Goal: Task Accomplishment & Management: Use online tool/utility

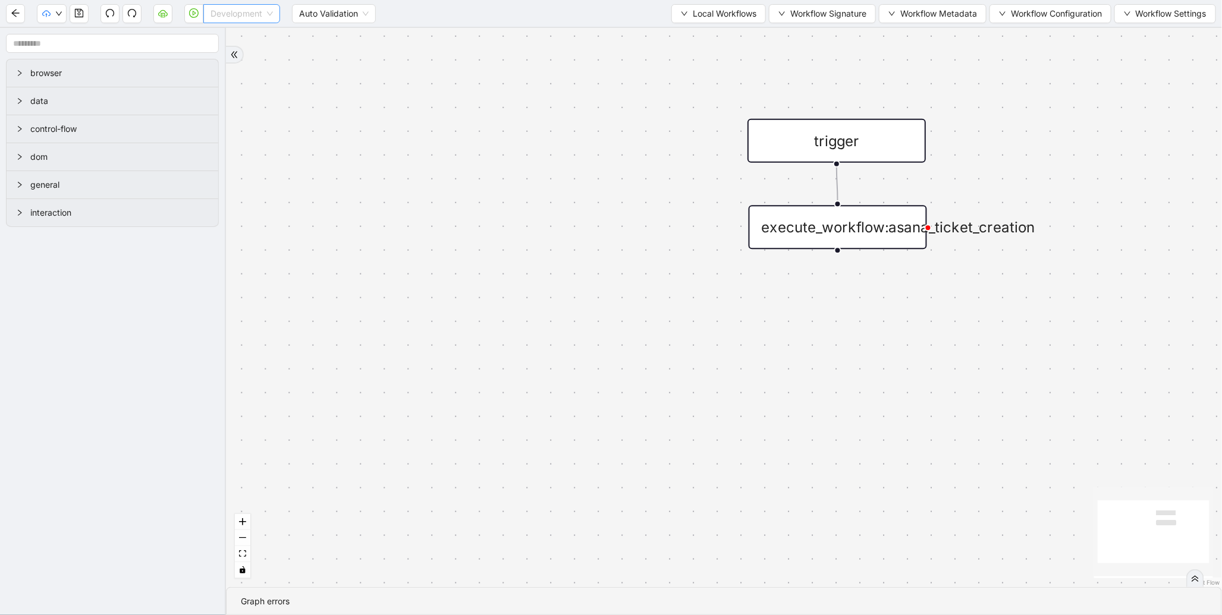
click at [263, 14] on span "Development" at bounding box center [241, 14] width 62 height 18
click at [247, 56] on div "Production" at bounding box center [242, 56] width 58 height 13
click at [195, 15] on icon "play-circle" at bounding box center [194, 13] width 10 height 10
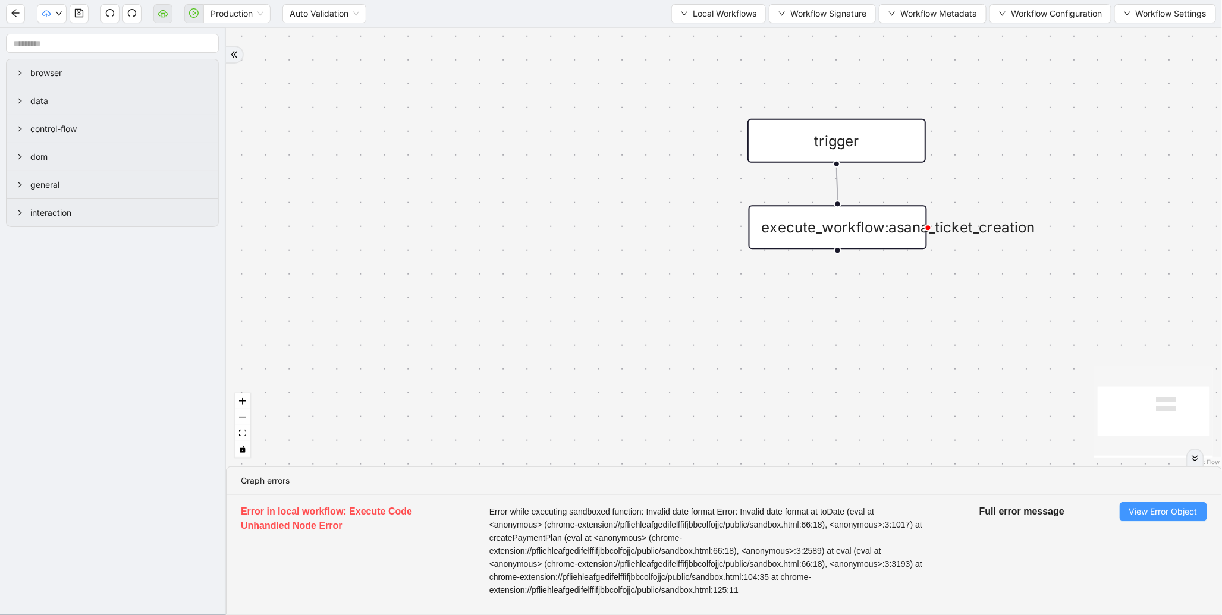
click at [1161, 509] on span "View Error Object" at bounding box center [1163, 511] width 68 height 13
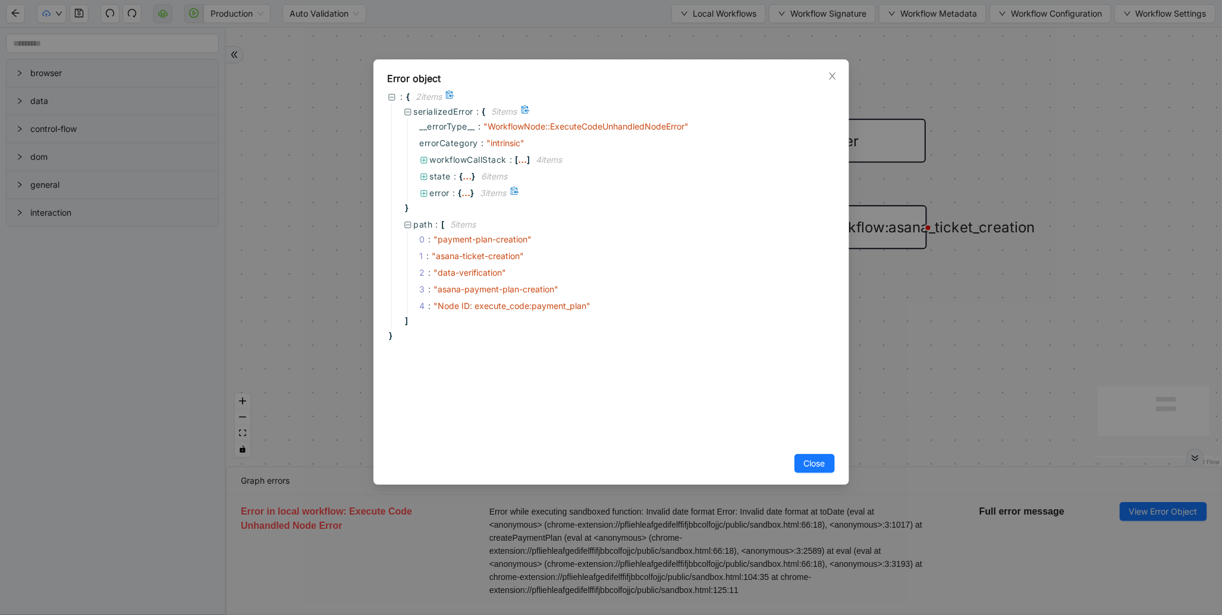
click at [449, 191] on span "error" at bounding box center [440, 193] width 20 height 10
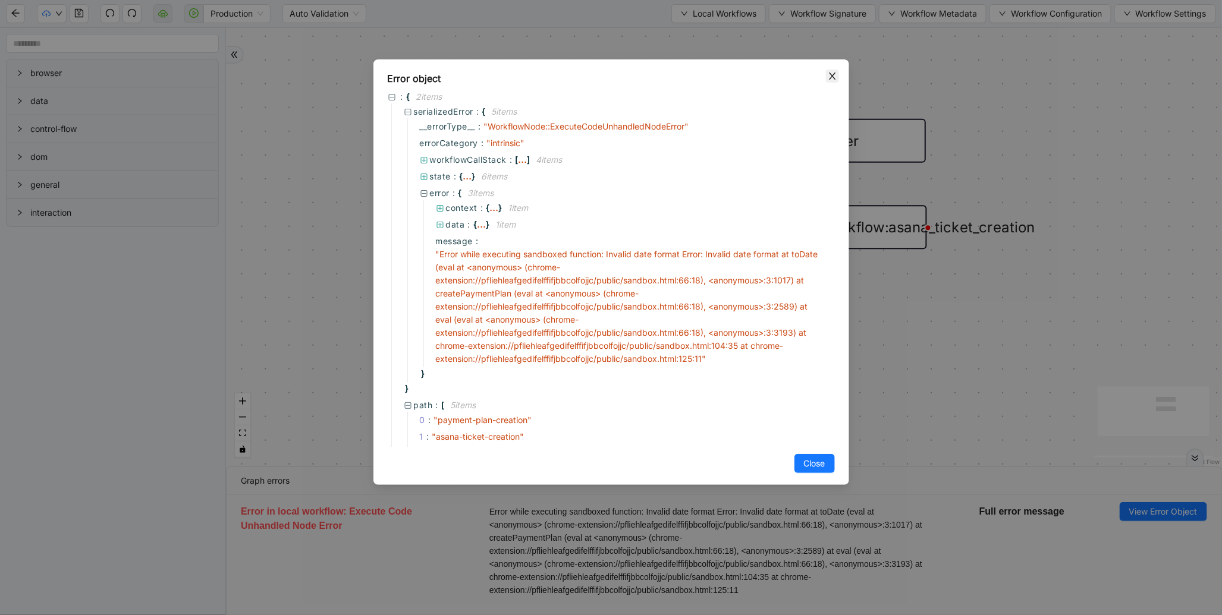
click at [834, 74] on icon "close" at bounding box center [832, 76] width 7 height 7
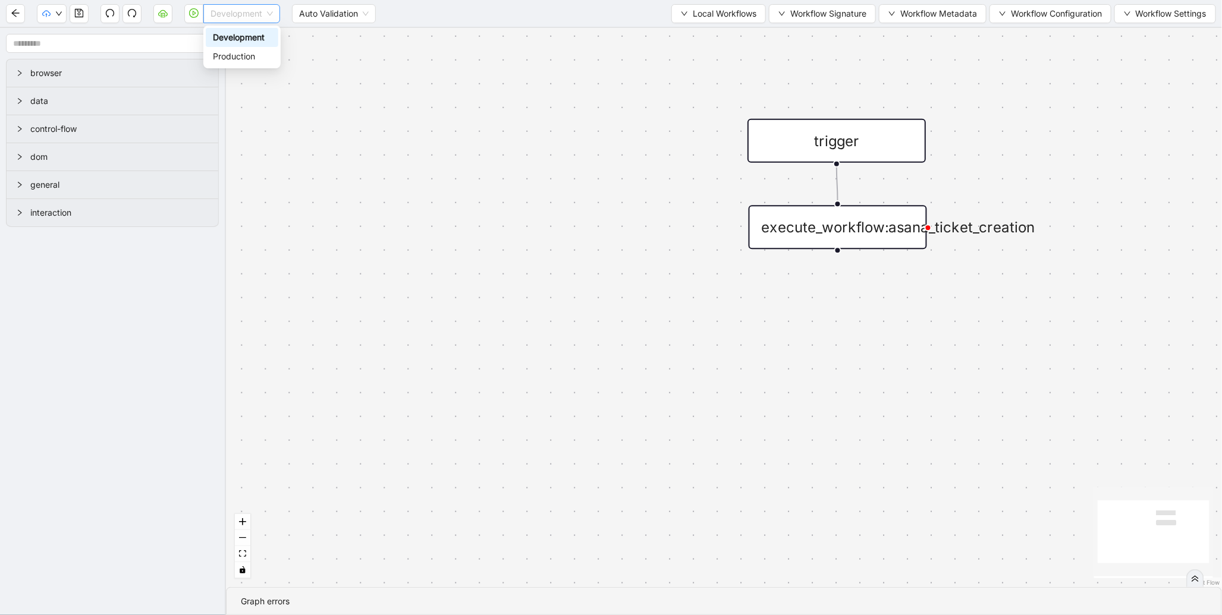
click at [244, 18] on span "Development" at bounding box center [241, 14] width 62 height 18
click at [246, 59] on div "Production" at bounding box center [242, 56] width 58 height 13
click at [189, 15] on icon "play-circle" at bounding box center [194, 13] width 10 height 10
